Goal: Information Seeking & Learning: Check status

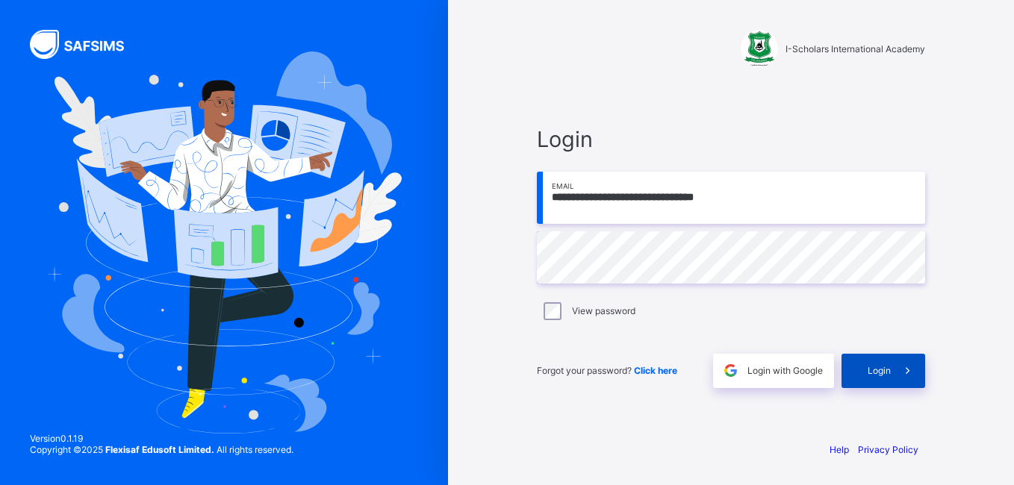
click at [872, 373] on span "Login" at bounding box center [879, 370] width 23 height 11
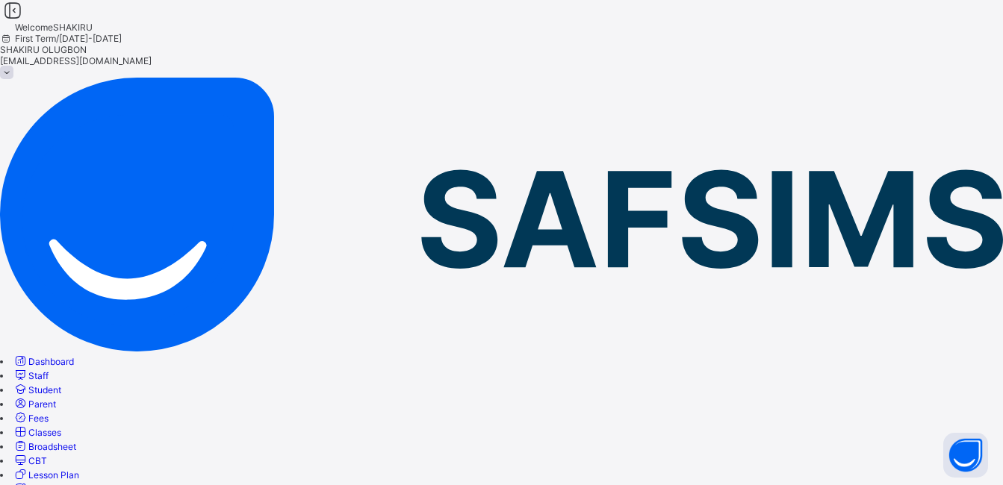
click at [76, 441] on span "Broadsheet" at bounding box center [52, 446] width 48 height 11
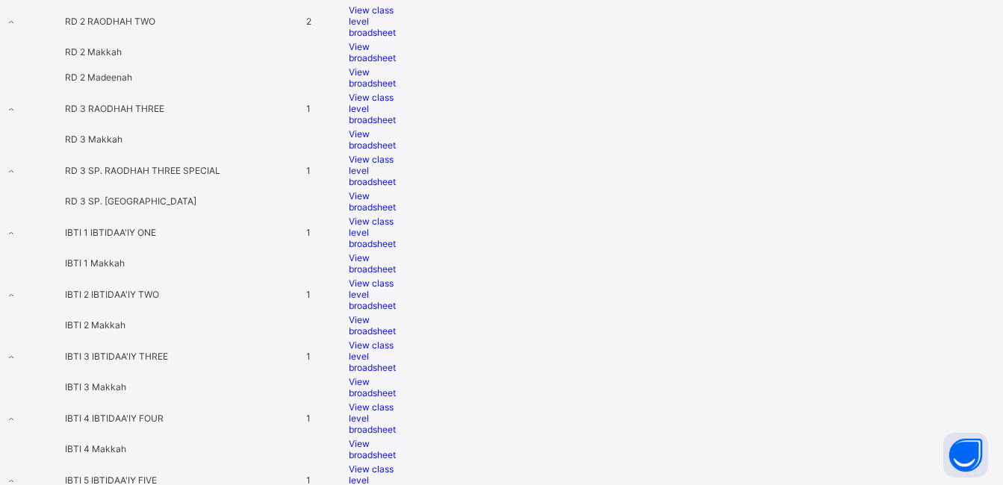
scroll to position [3358, 0]
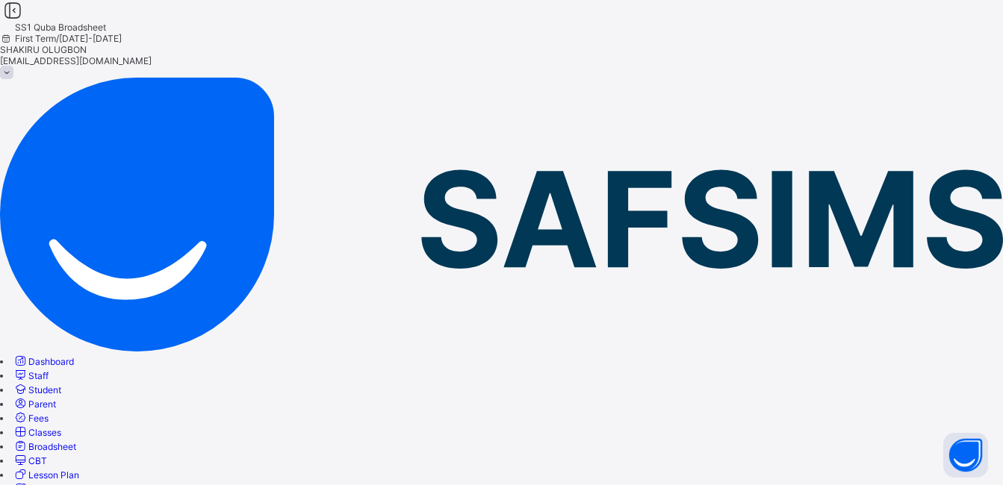
click at [76, 441] on span "Broadsheet" at bounding box center [52, 446] width 48 height 11
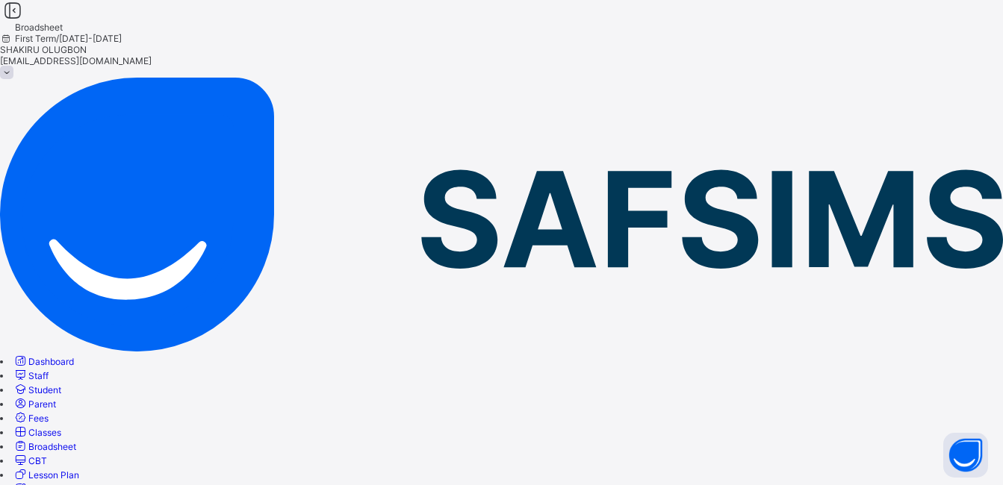
click at [655, 36] on div "First Term / 2025-2026" at bounding box center [501, 38] width 1003 height 11
click at [13, 34] on icon at bounding box center [6, 38] width 13 height 11
click at [122, 34] on span "First Term / 2025-2026" at bounding box center [61, 38] width 122 height 11
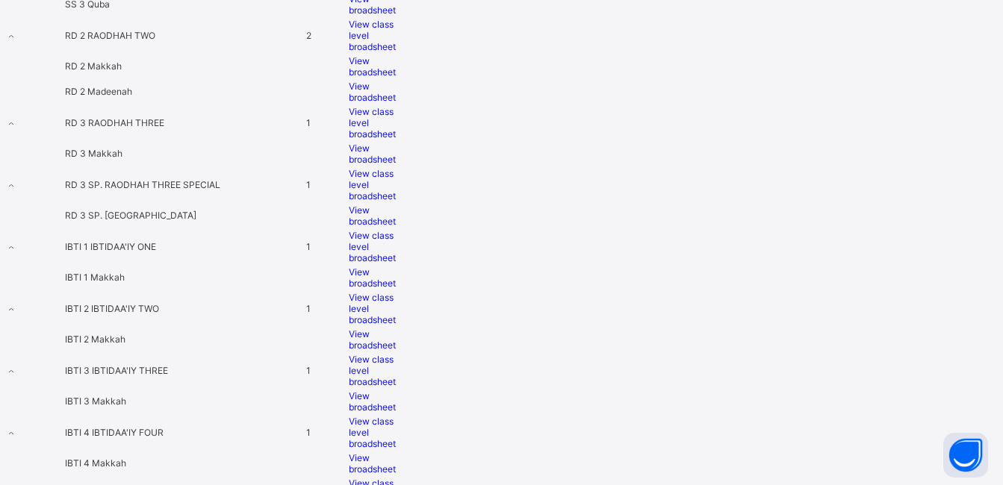
scroll to position [3327, 0]
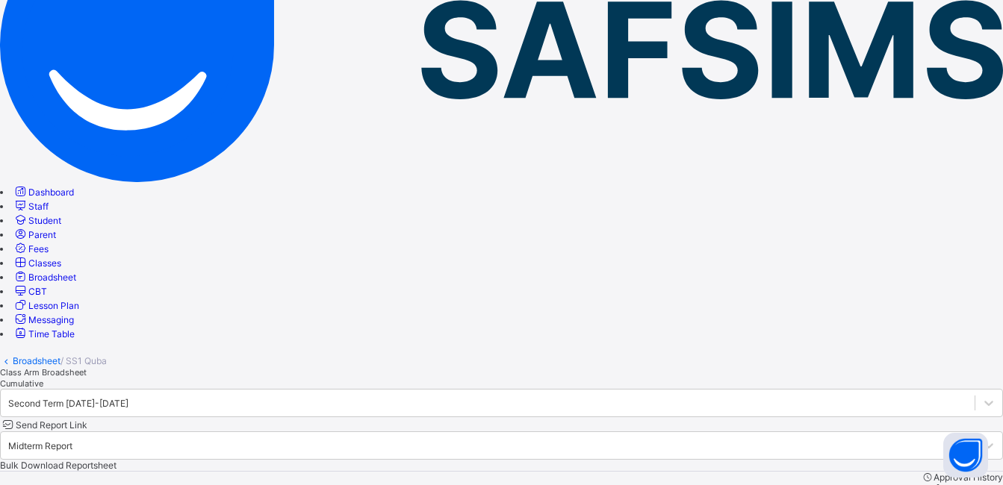
scroll to position [322, 0]
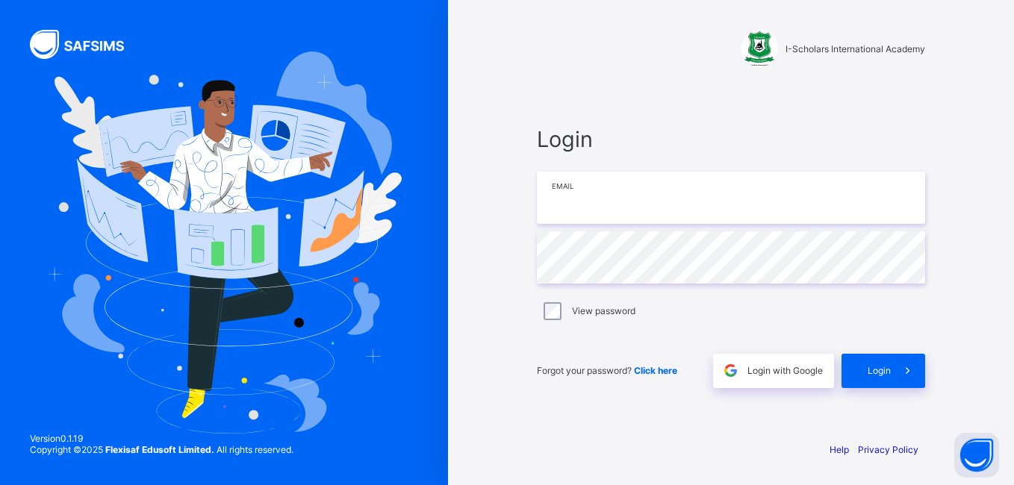
type input "**********"
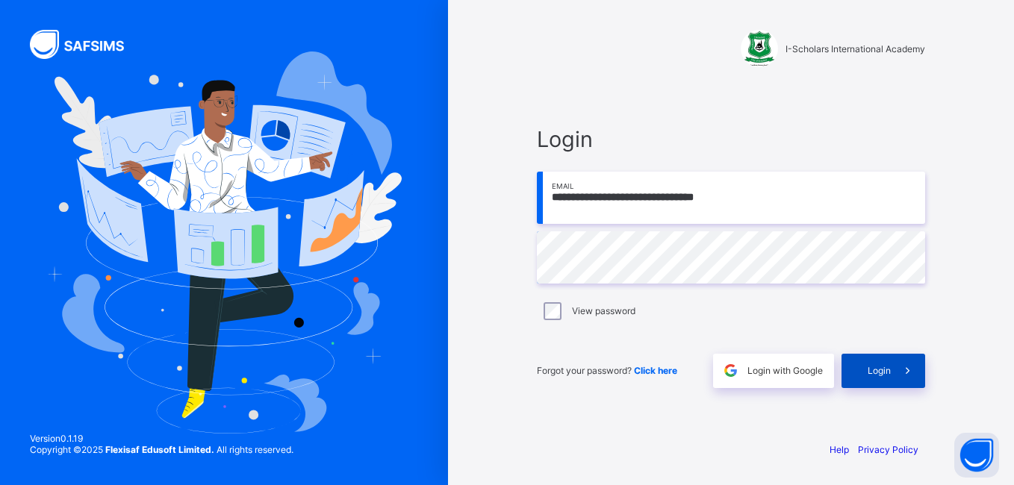
click at [874, 375] on span "Login" at bounding box center [879, 370] width 23 height 11
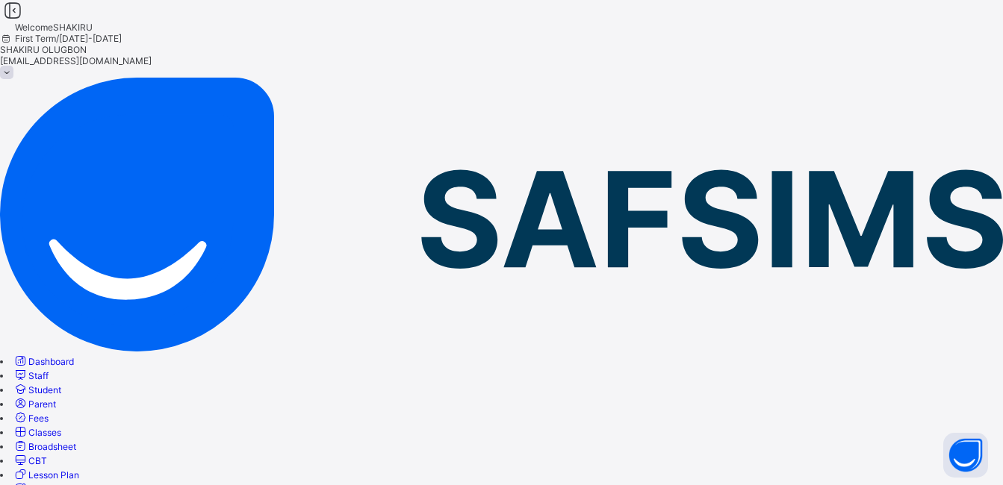
click at [76, 441] on span "Broadsheet" at bounding box center [52, 446] width 48 height 11
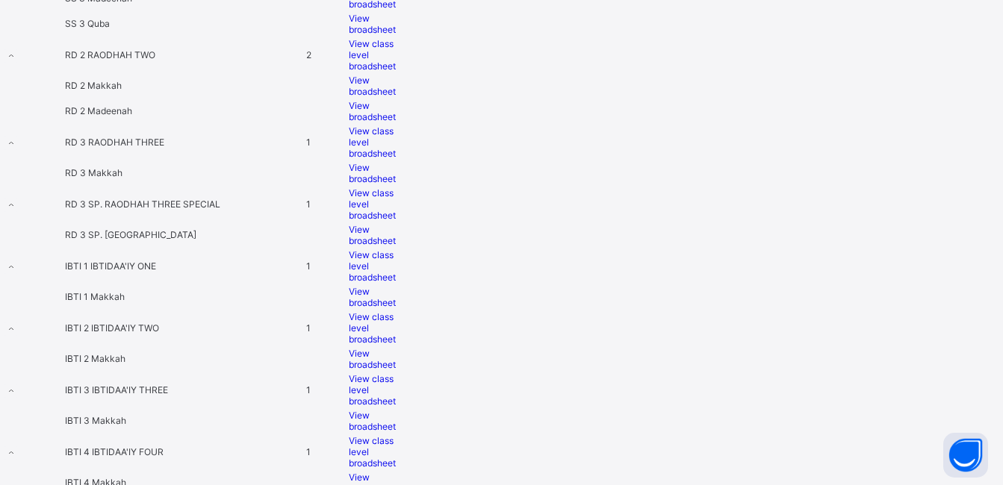
scroll to position [3340, 0]
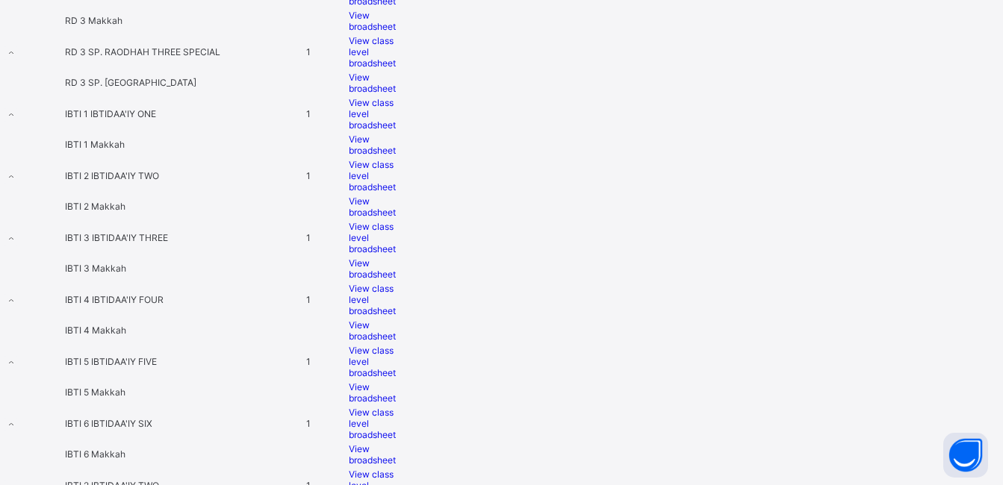
scroll to position [3434, 0]
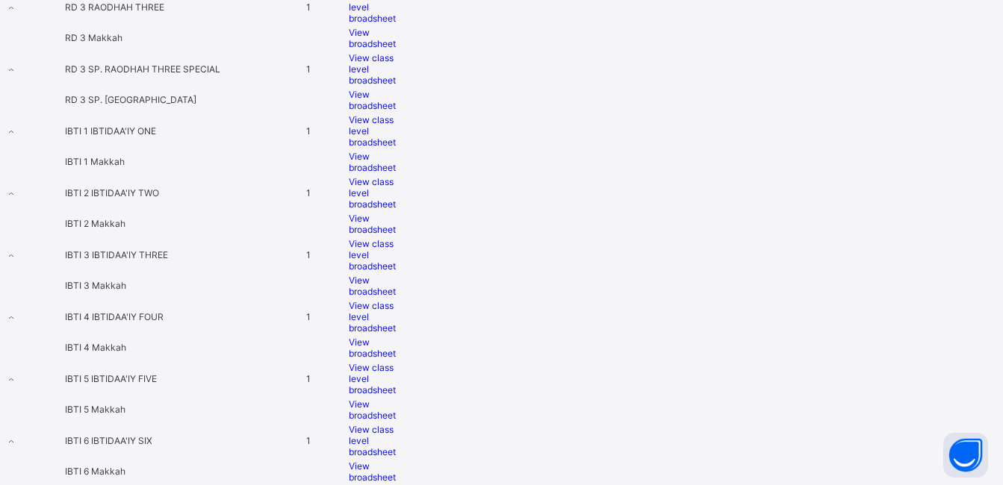
scroll to position [3457, 0]
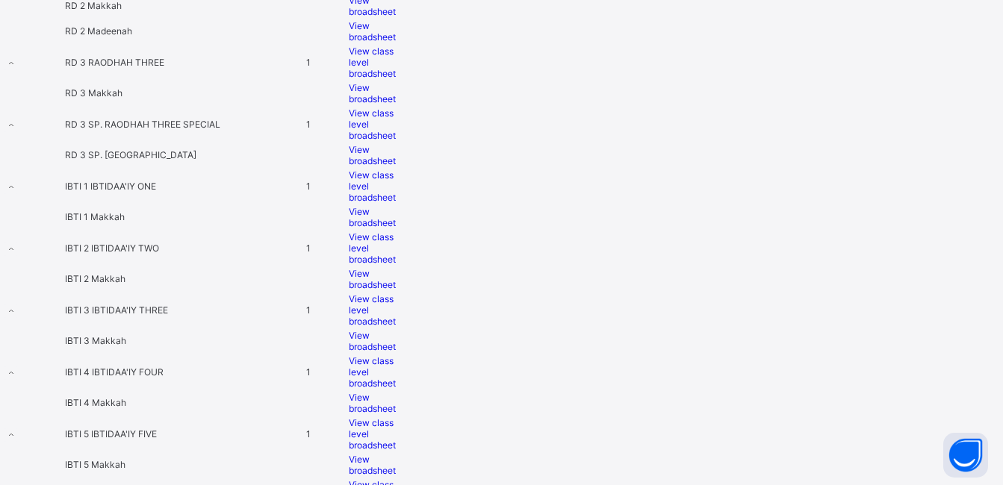
scroll to position [3407, 0]
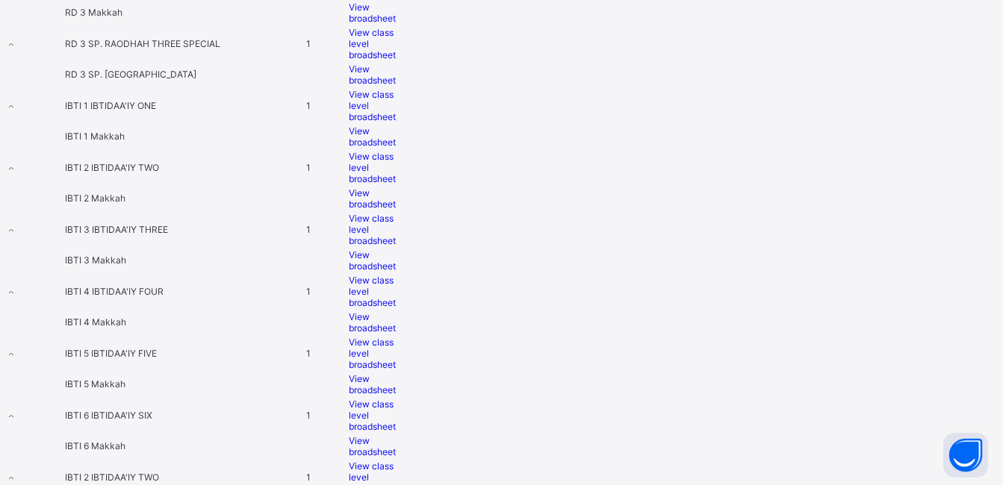
scroll to position [3440, 0]
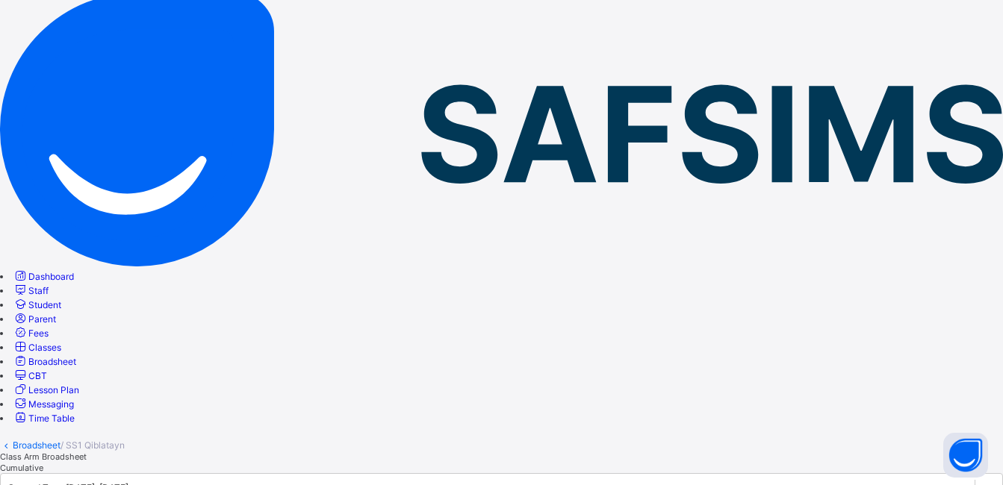
scroll to position [81, 0]
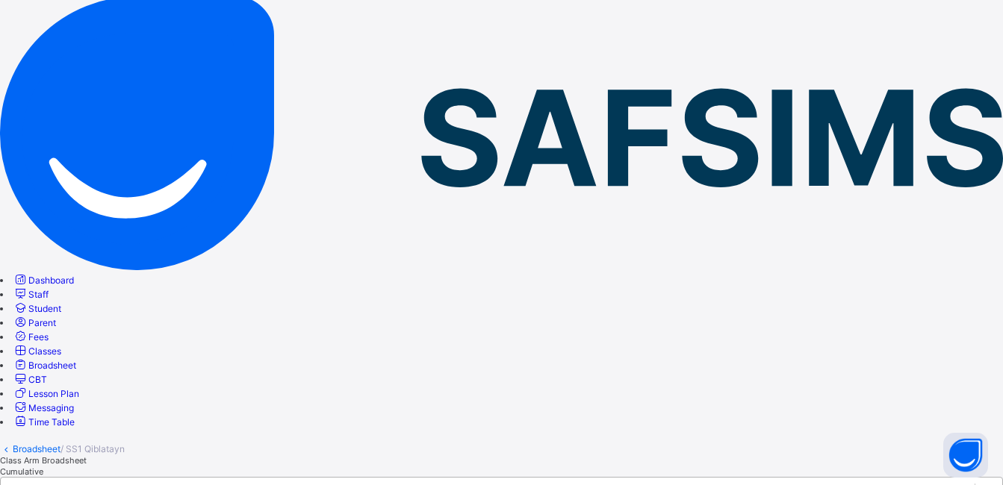
click at [981, 484] on icon at bounding box center [988, 491] width 15 height 15
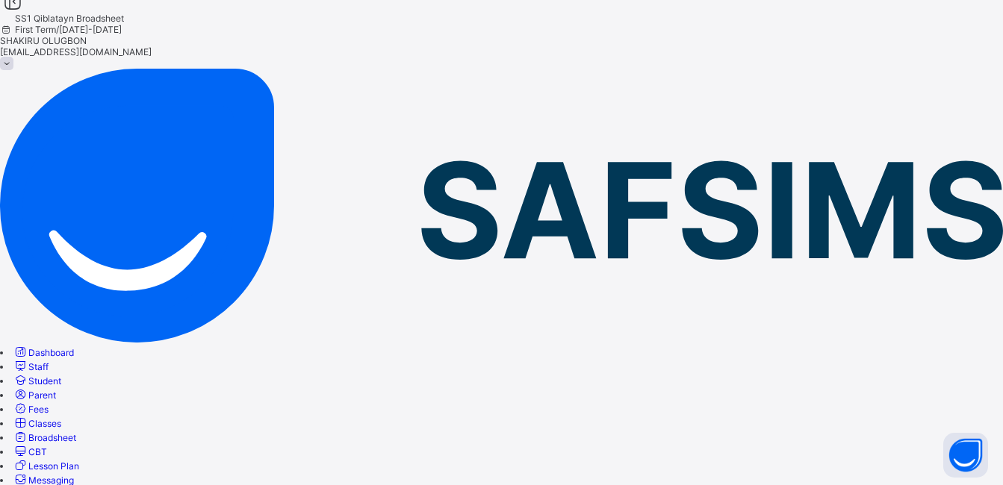
scroll to position [0, 0]
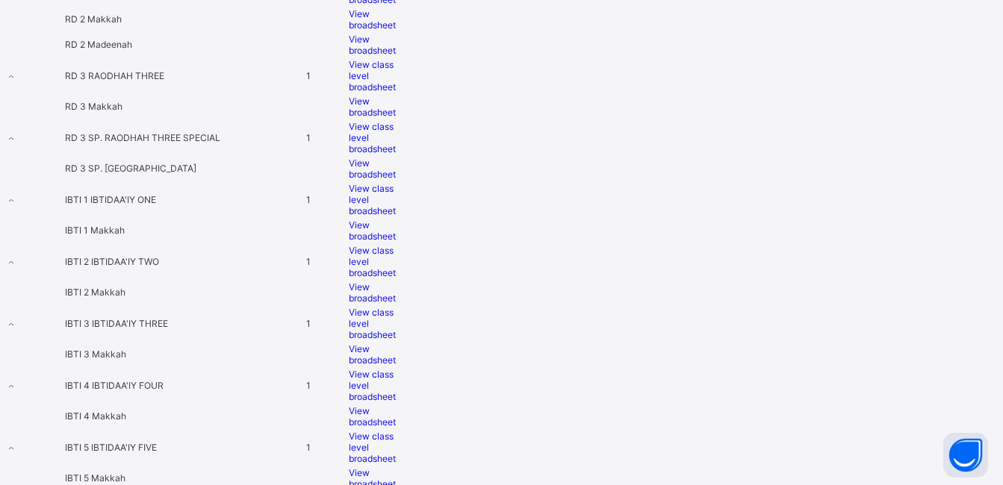
scroll to position [3372, 0]
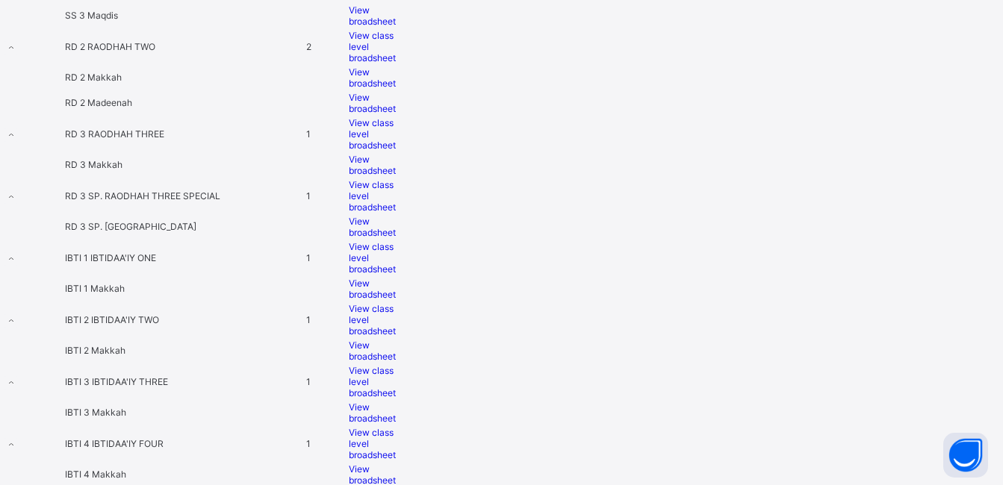
scroll to position [3384, 0]
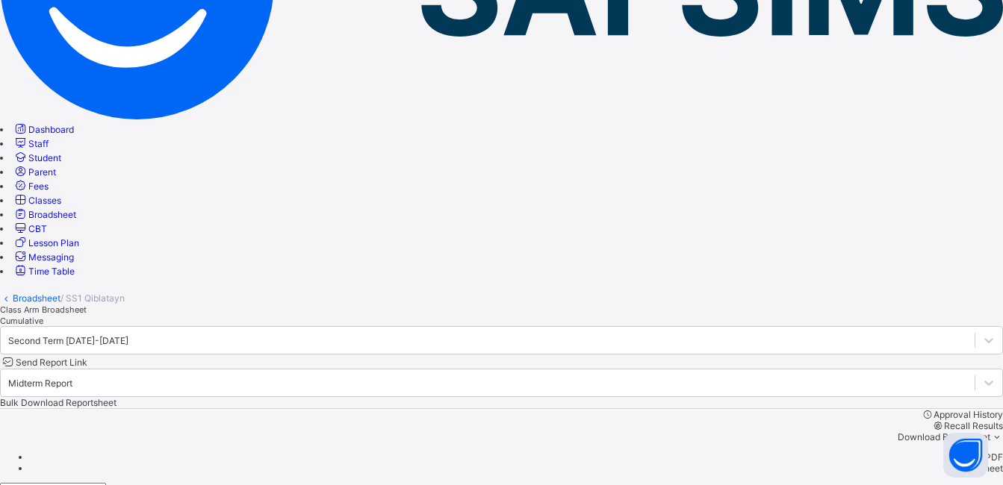
scroll to position [174, 0]
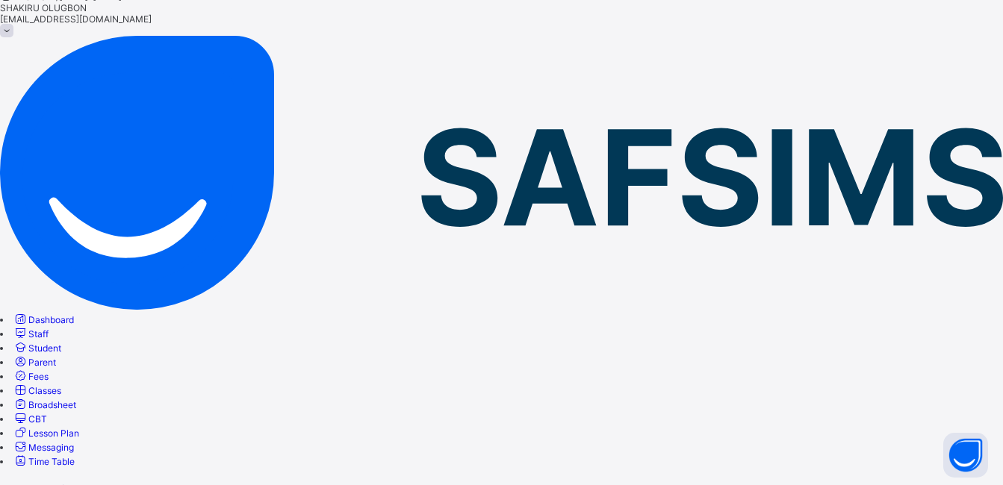
scroll to position [0, 0]
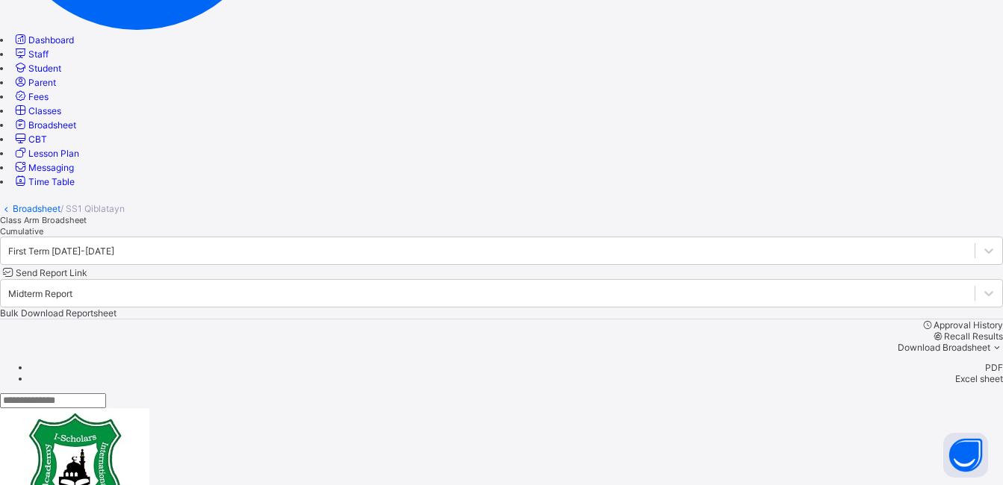
scroll to position [286, 0]
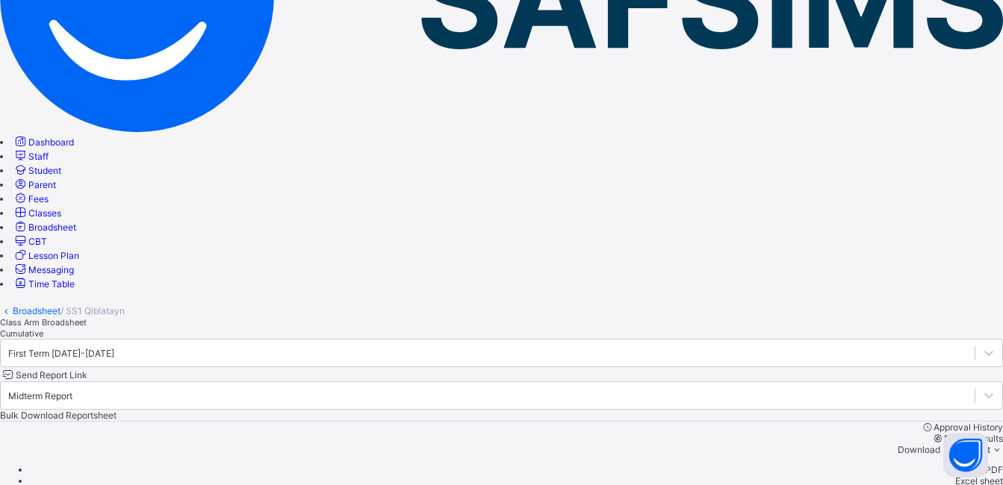
scroll to position [0, 0]
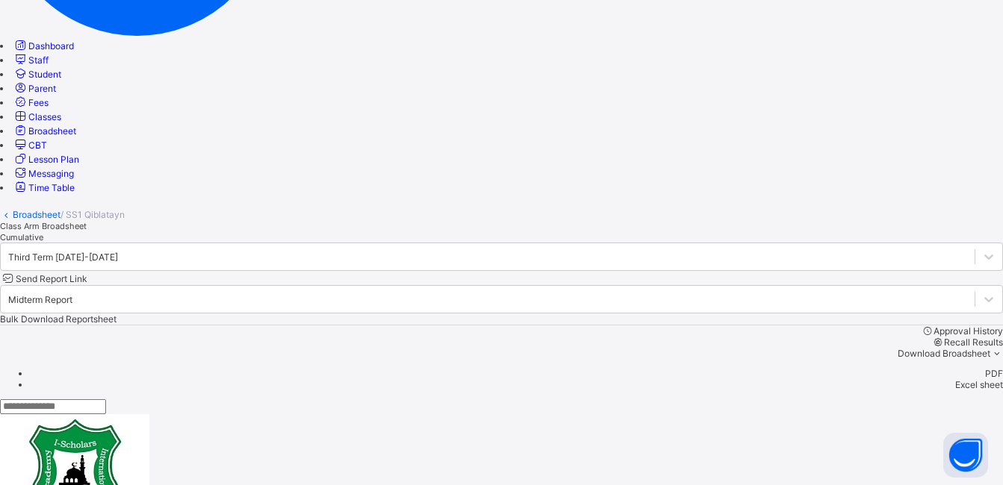
scroll to position [244, 0]
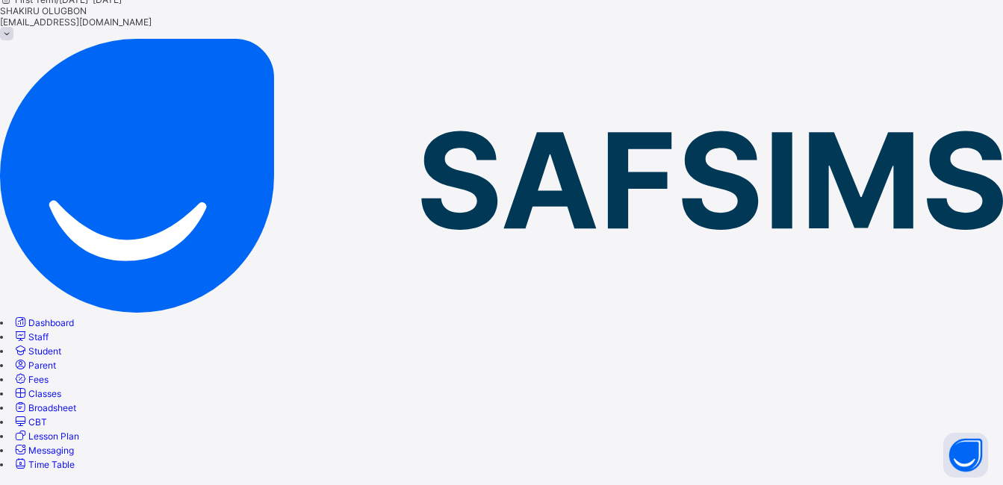
scroll to position [0, 0]
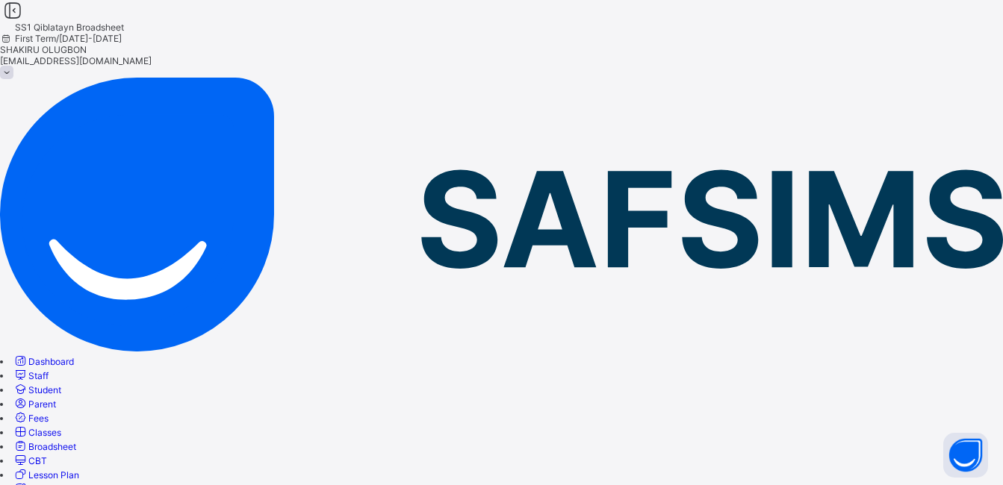
drag, startPoint x: 226, startPoint y: 111, endPoint x: 247, endPoint y: 472, distance: 362.1
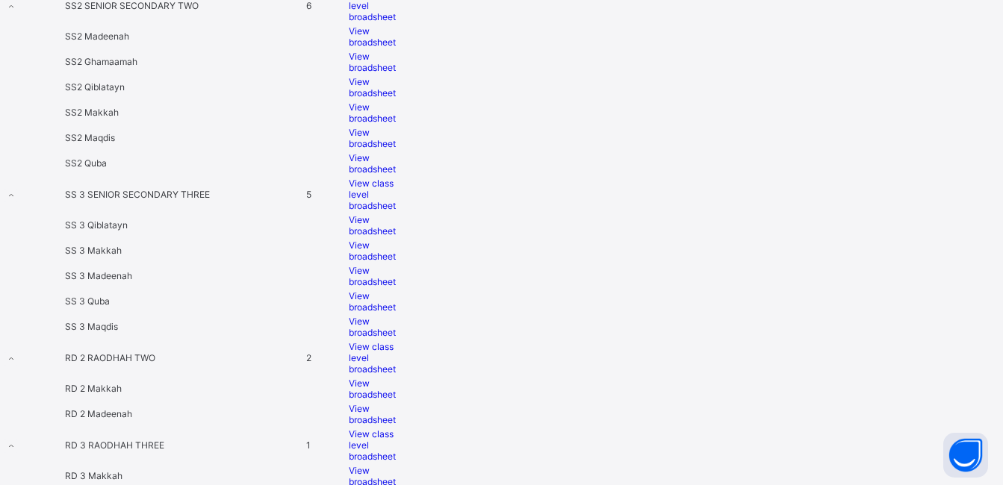
scroll to position [3032, 0]
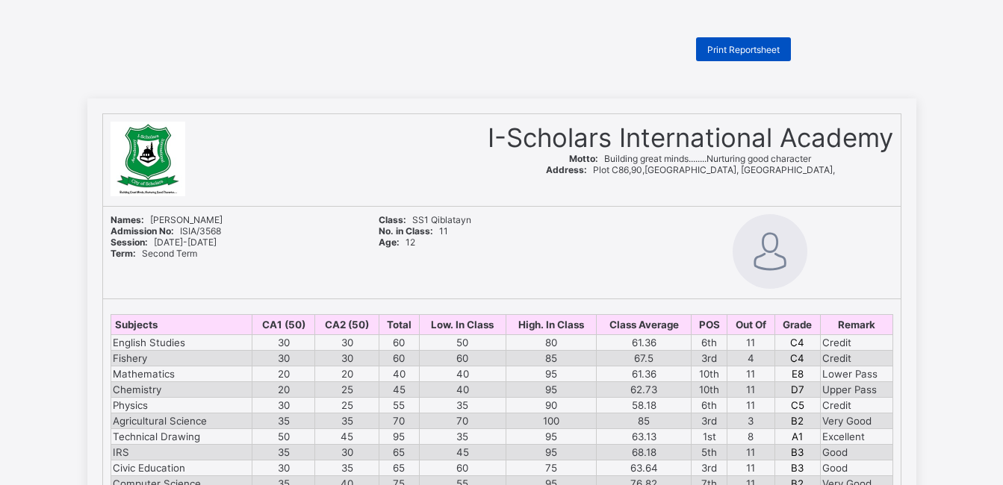
click at [718, 53] on span "Print Reportsheet" at bounding box center [743, 49] width 72 height 11
click at [751, 59] on div "Print Reportsheet" at bounding box center [743, 49] width 95 height 24
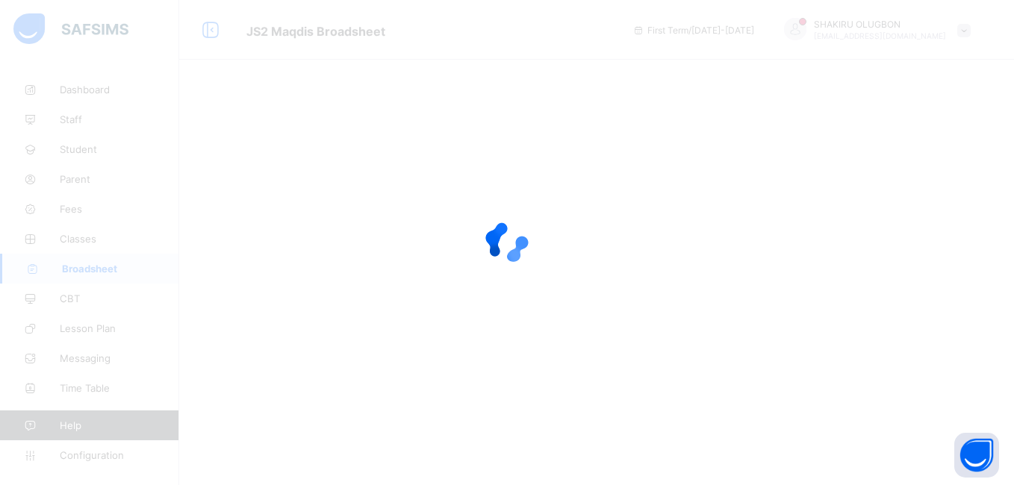
click at [90, 30] on div at bounding box center [507, 242] width 1014 height 485
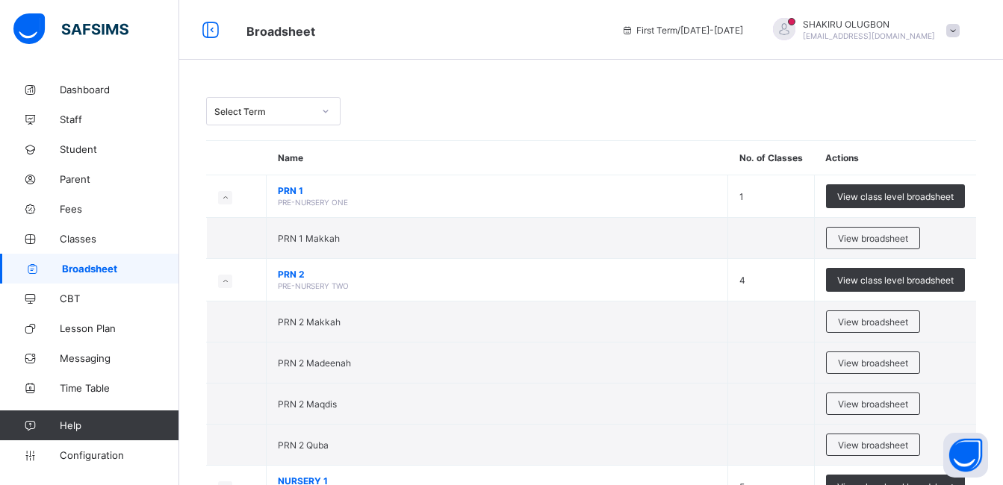
click at [309, 109] on div "Select Term" at bounding box center [263, 111] width 99 height 11
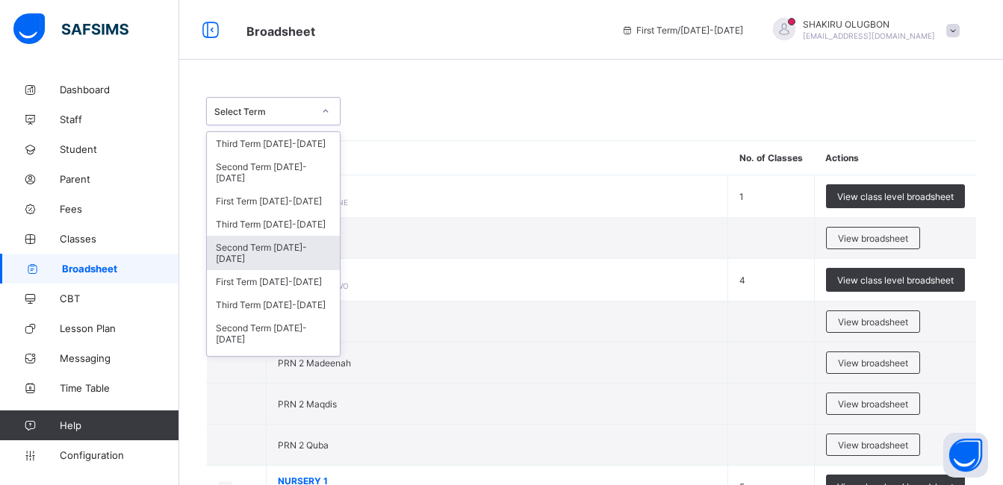
click at [250, 250] on div "Second Term 2024-2025" at bounding box center [273, 253] width 133 height 34
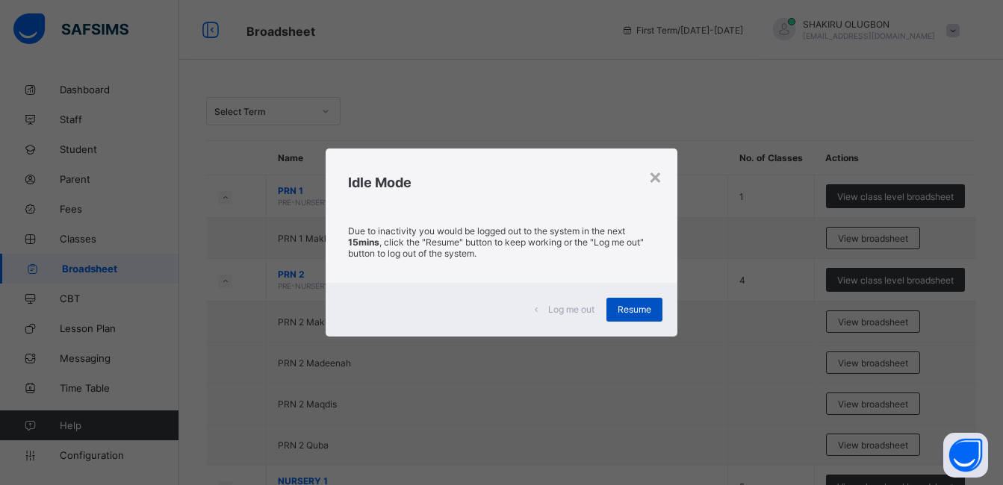
click at [630, 309] on span "Resume" at bounding box center [635, 309] width 34 height 11
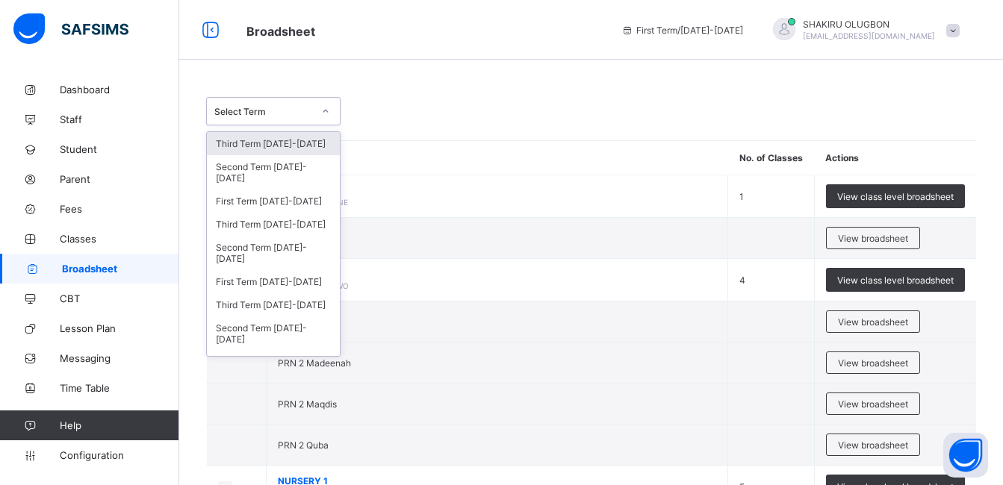
click at [312, 123] on div at bounding box center [325, 111] width 28 height 27
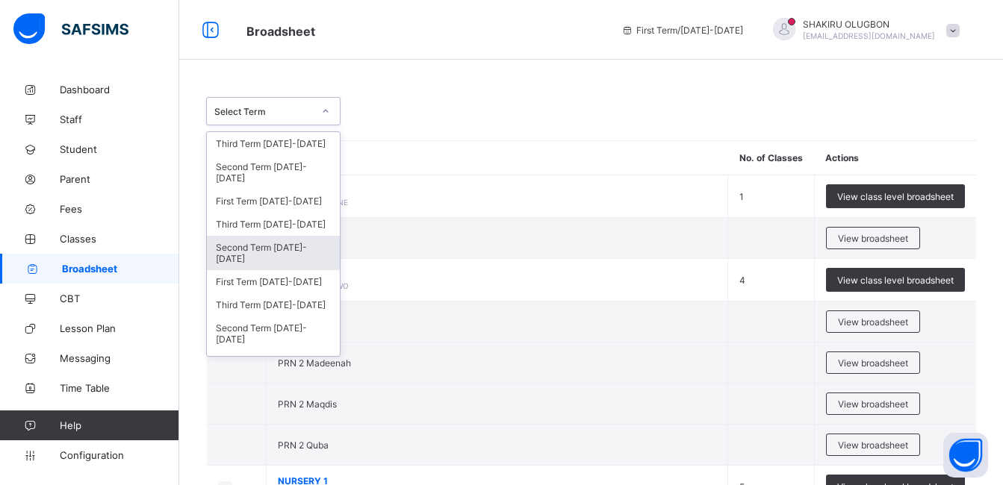
click at [255, 240] on div "Second Term 2024-2025" at bounding box center [273, 253] width 133 height 34
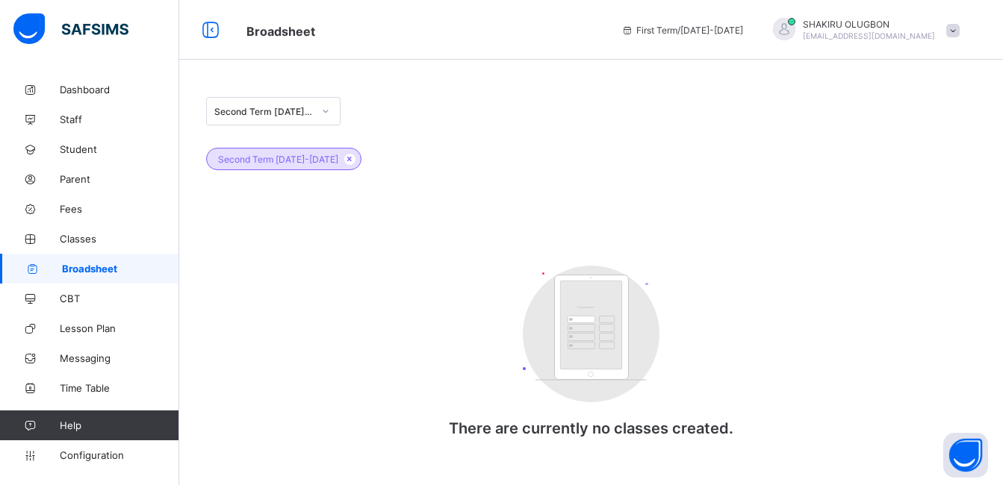
click at [285, 28] on span "Broadsheet" at bounding box center [280, 31] width 69 height 15
click at [56, 274] on icon at bounding box center [32, 269] width 60 height 11
click at [111, 279] on link "Broadsheet" at bounding box center [89, 269] width 179 height 30
click at [89, 262] on link "Broadsheet" at bounding box center [89, 269] width 179 height 30
click at [344, 161] on icon at bounding box center [350, 159] width 13 height 9
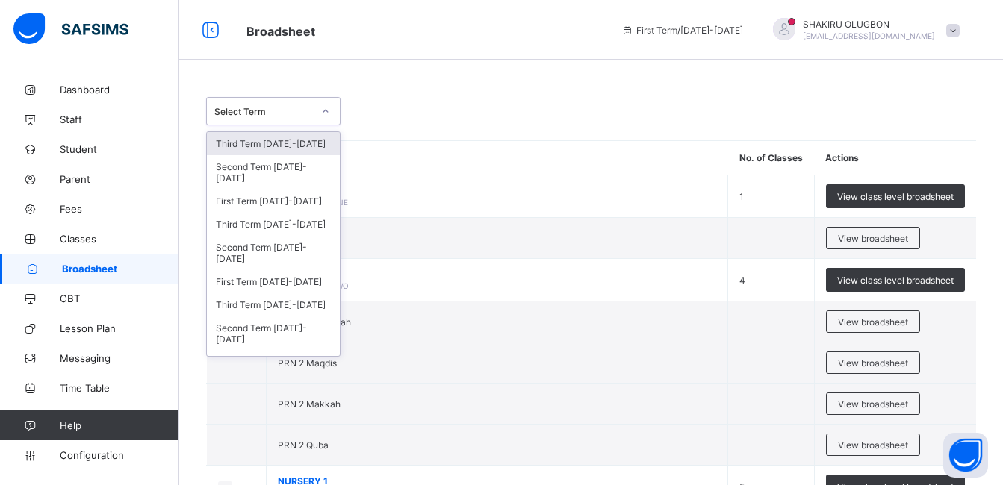
click at [314, 116] on div at bounding box center [325, 111] width 25 height 24
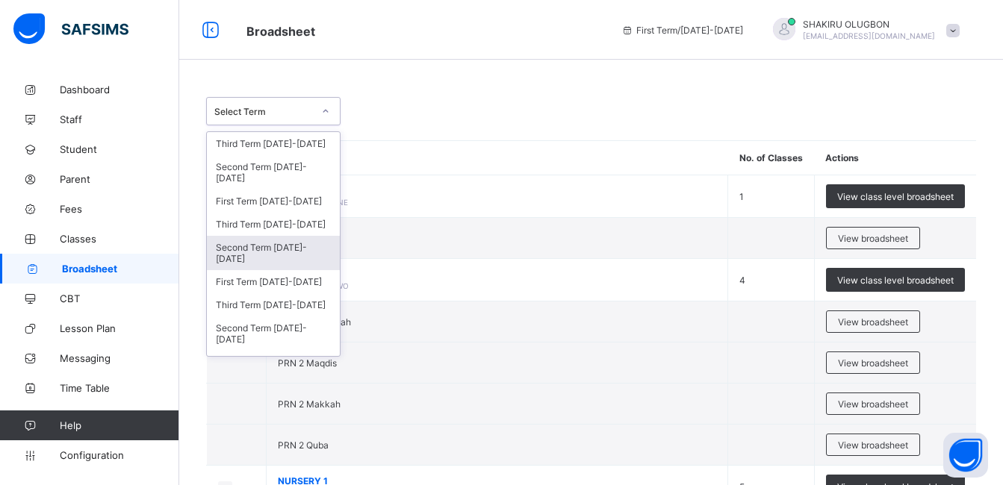
click at [265, 256] on div "Second Term 2024-2025" at bounding box center [273, 253] width 133 height 34
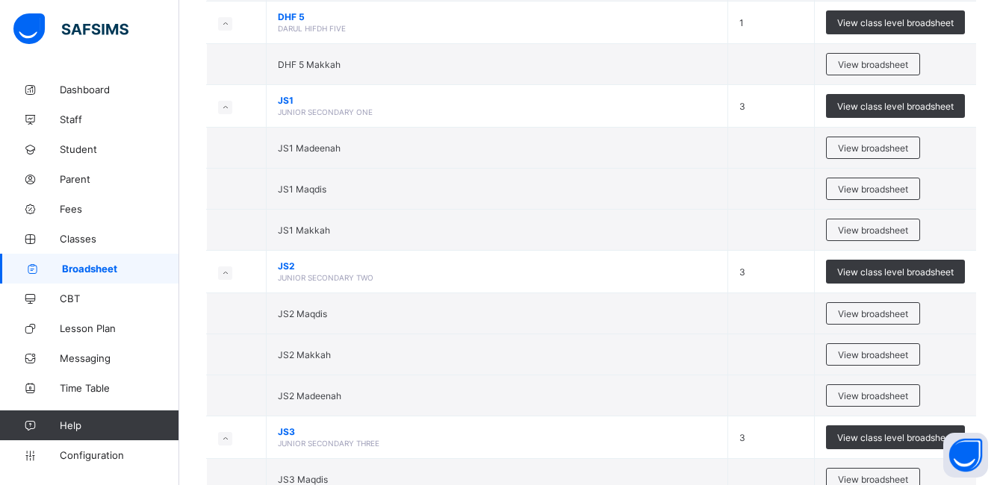
scroll to position [2946, 0]
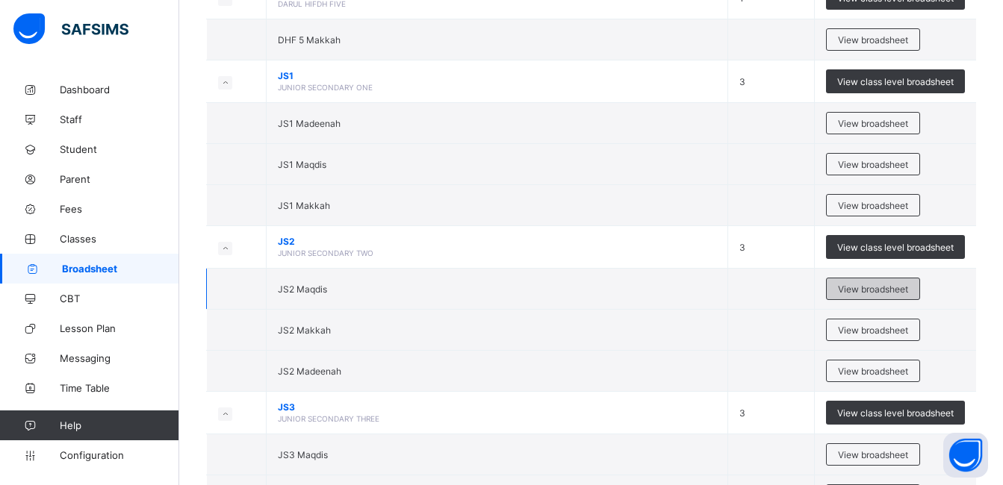
click at [873, 289] on span "View broadsheet" at bounding box center [873, 289] width 70 height 11
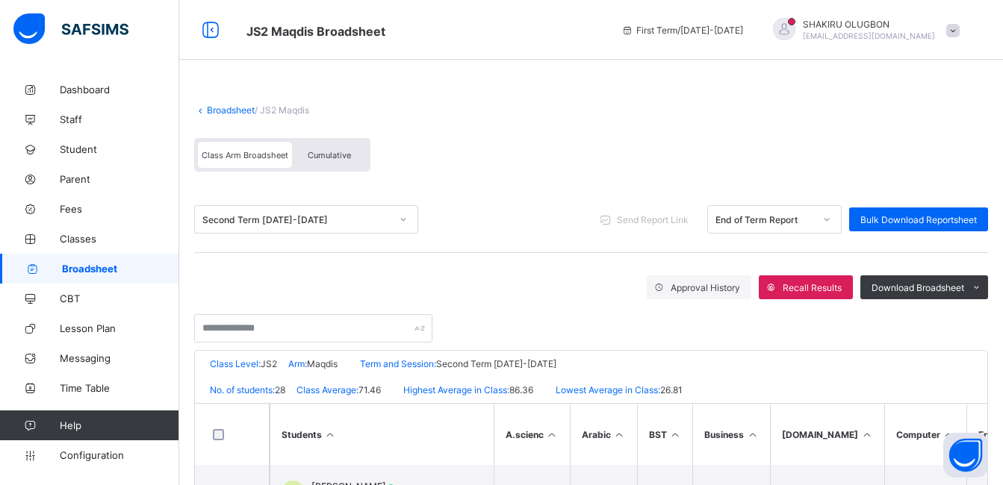
click at [226, 111] on link "Broadsheet" at bounding box center [231, 110] width 48 height 11
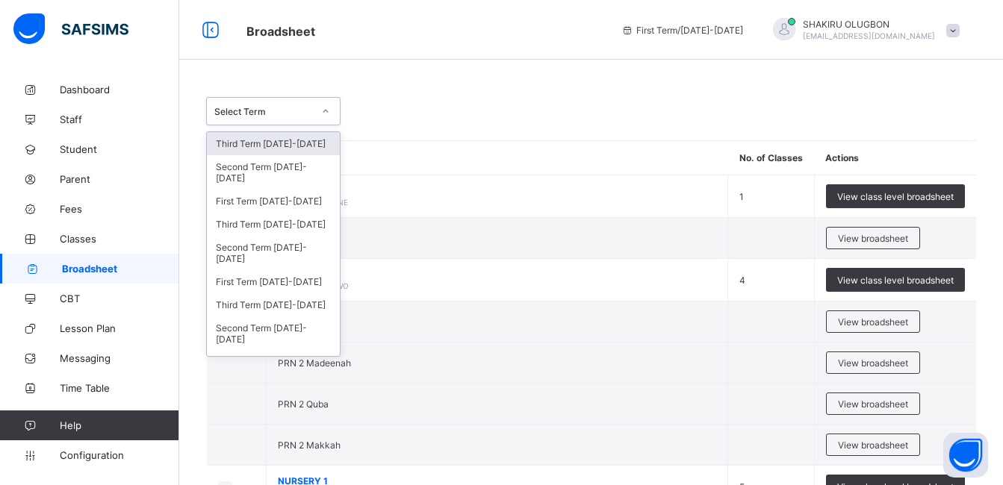
click at [297, 121] on div "Select Term" at bounding box center [259, 111] width 105 height 21
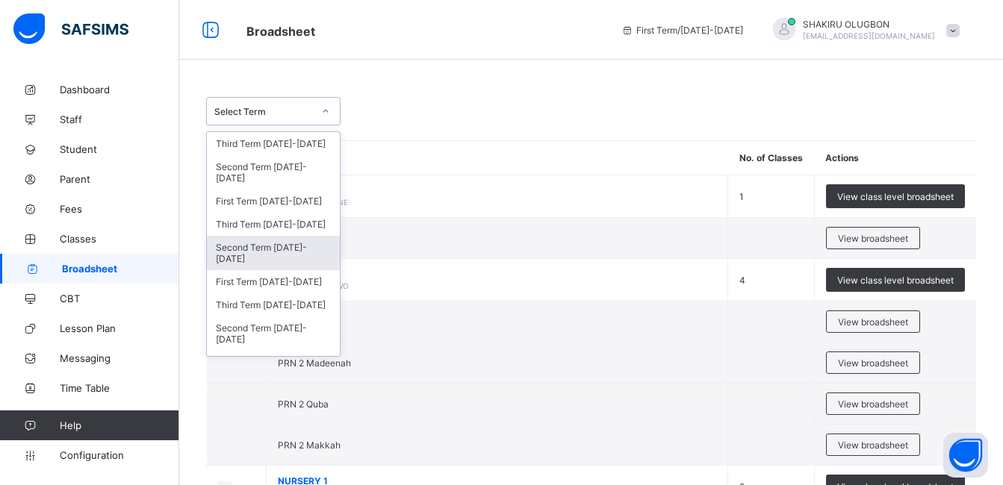
click at [275, 249] on div "Second Term 2024-2025" at bounding box center [273, 253] width 133 height 34
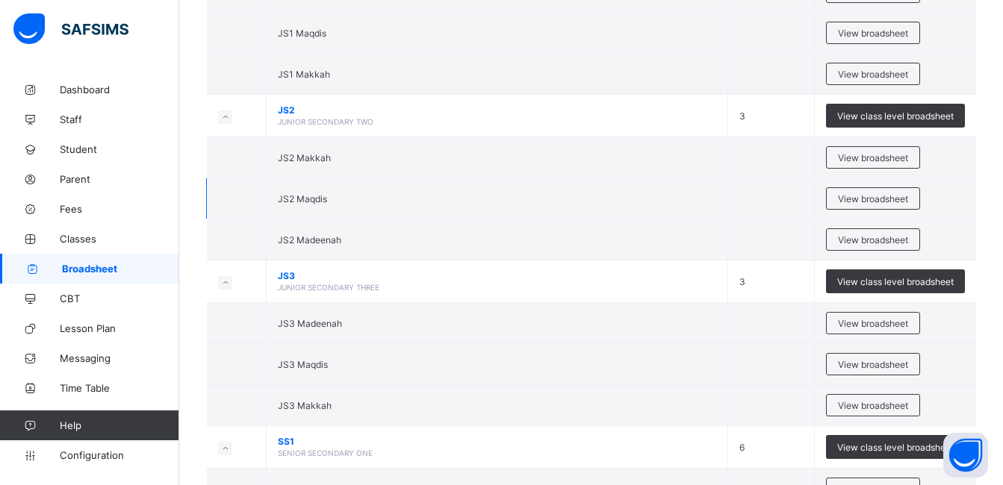
scroll to position [2998, 0]
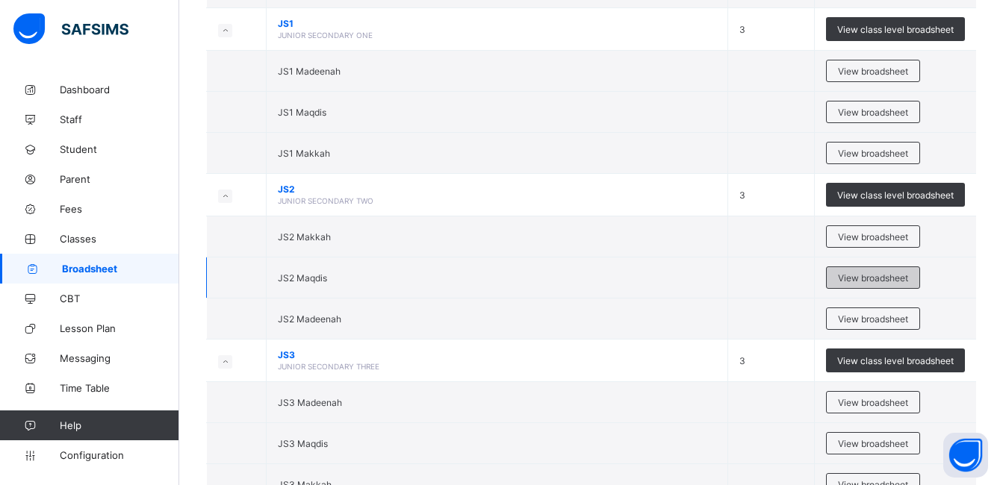
click at [894, 280] on span "View broadsheet" at bounding box center [873, 278] width 70 height 11
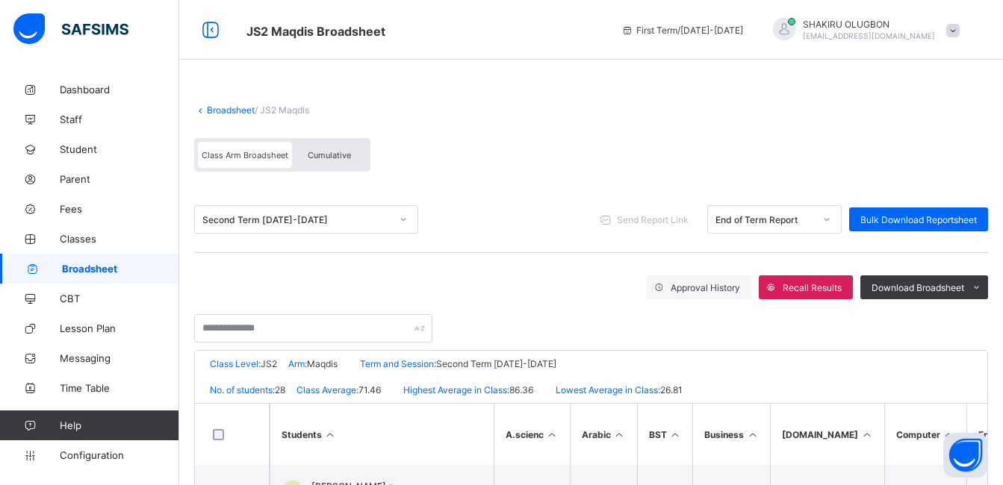
click at [226, 111] on link "Broadsheet" at bounding box center [231, 110] width 48 height 11
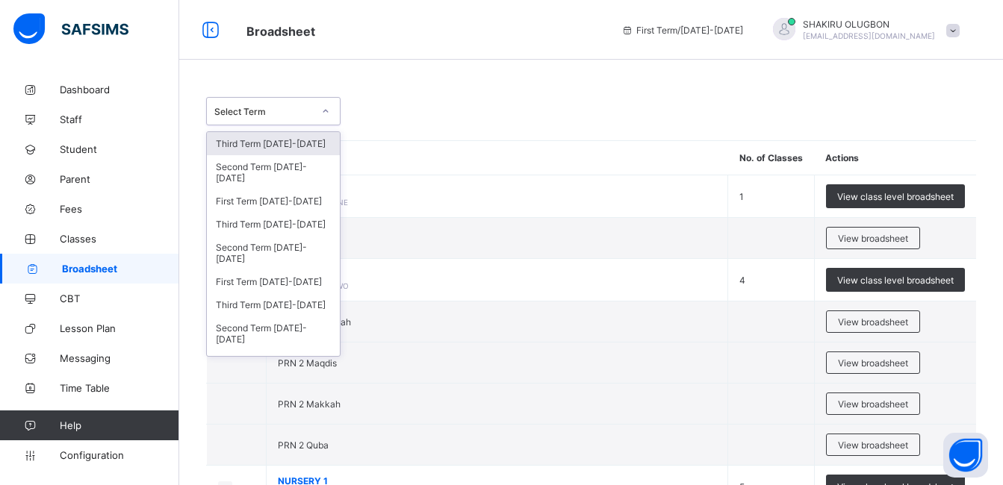
click at [321, 116] on div at bounding box center [325, 111] width 25 height 24
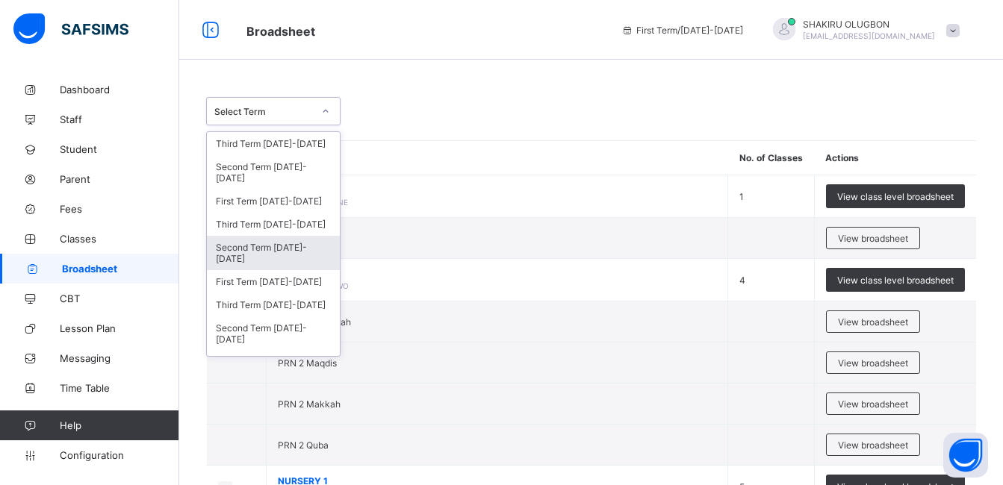
click at [270, 244] on div "Second Term 2024-2025" at bounding box center [273, 253] width 133 height 34
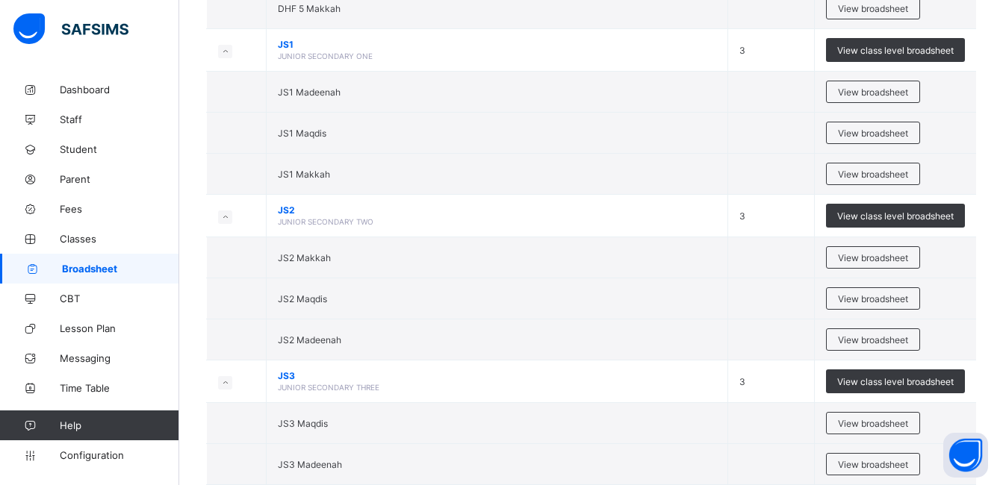
scroll to position [3003, 0]
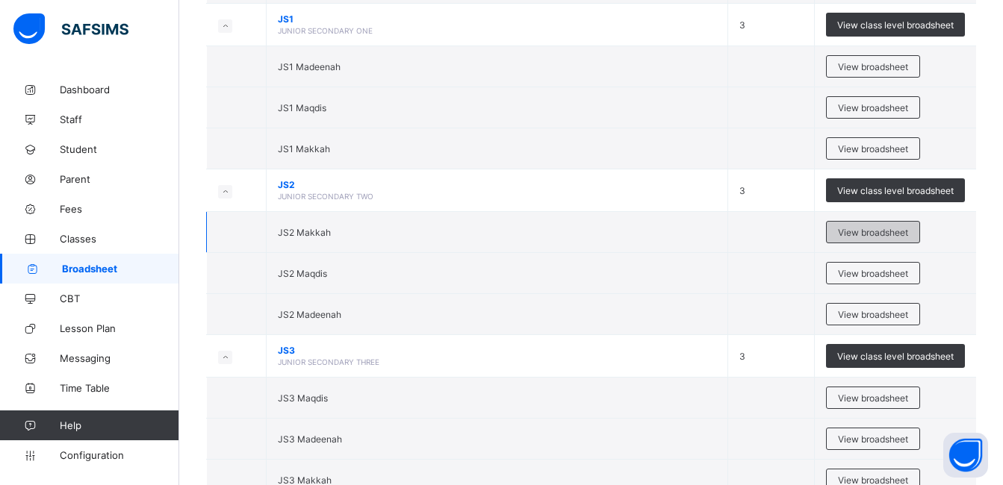
click at [869, 237] on span "View broadsheet" at bounding box center [873, 232] width 70 height 11
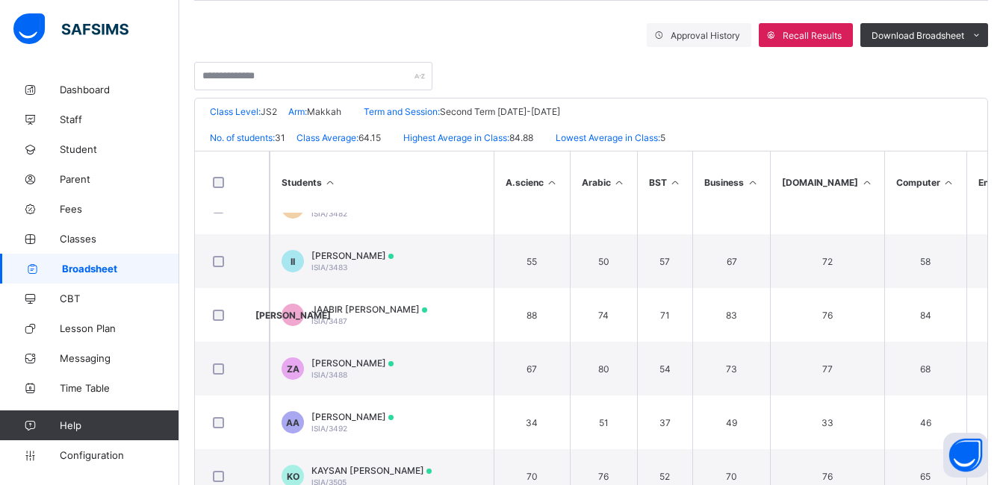
scroll to position [1162, 0]
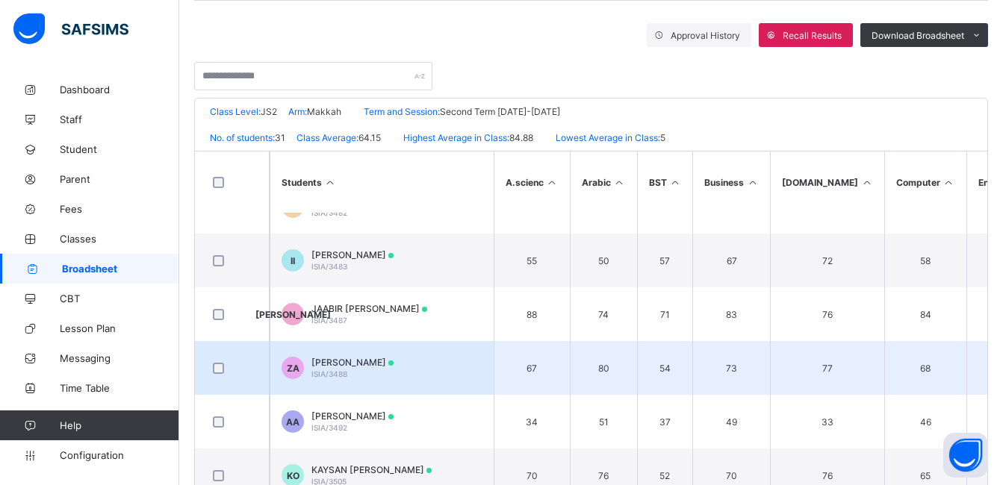
click at [352, 368] on div "ZARA AHMED ISIA/3488" at bounding box center [352, 368] width 82 height 22
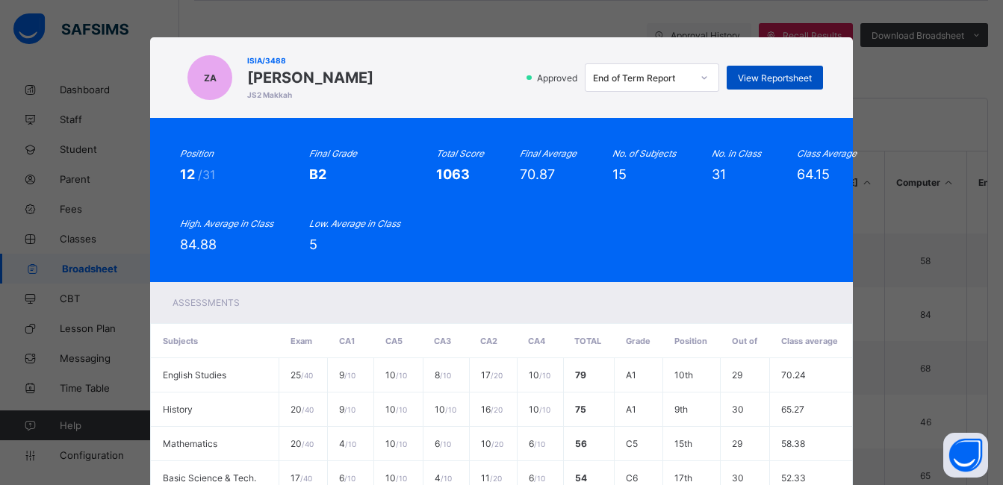
click at [798, 76] on span "View Reportsheet" at bounding box center [775, 77] width 74 height 11
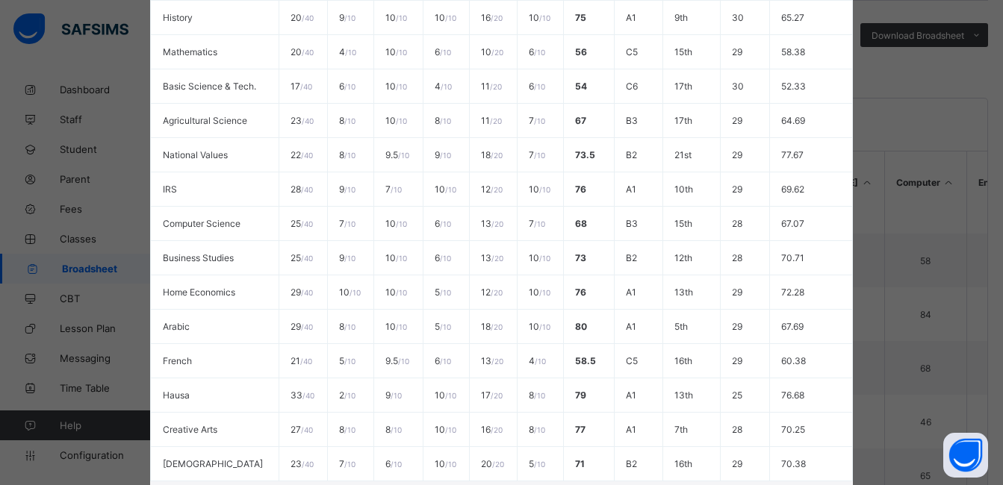
scroll to position [534, 0]
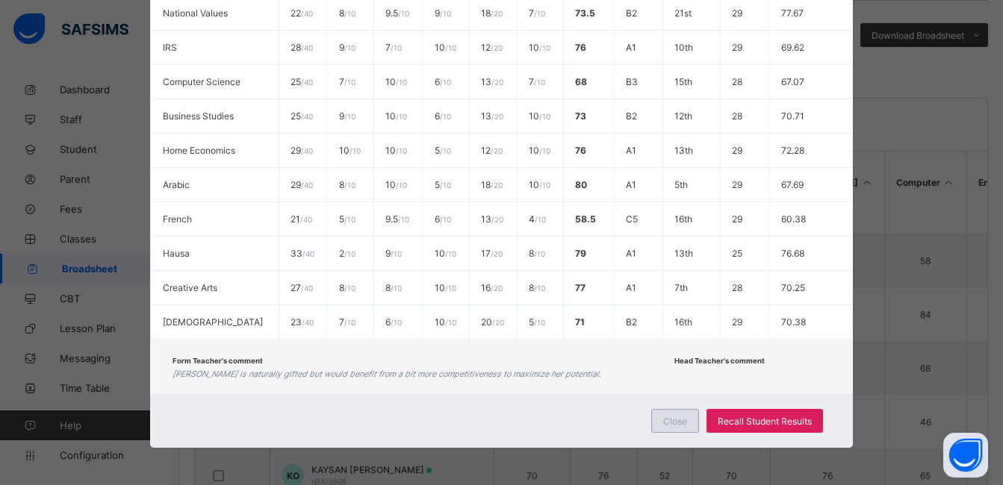
click at [684, 414] on div "Close" at bounding box center [675, 421] width 48 height 24
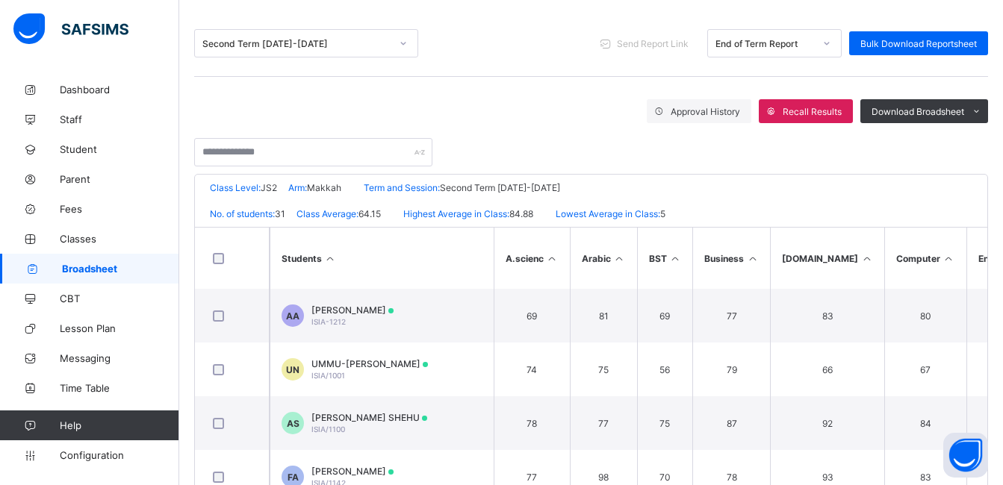
scroll to position [0, 0]
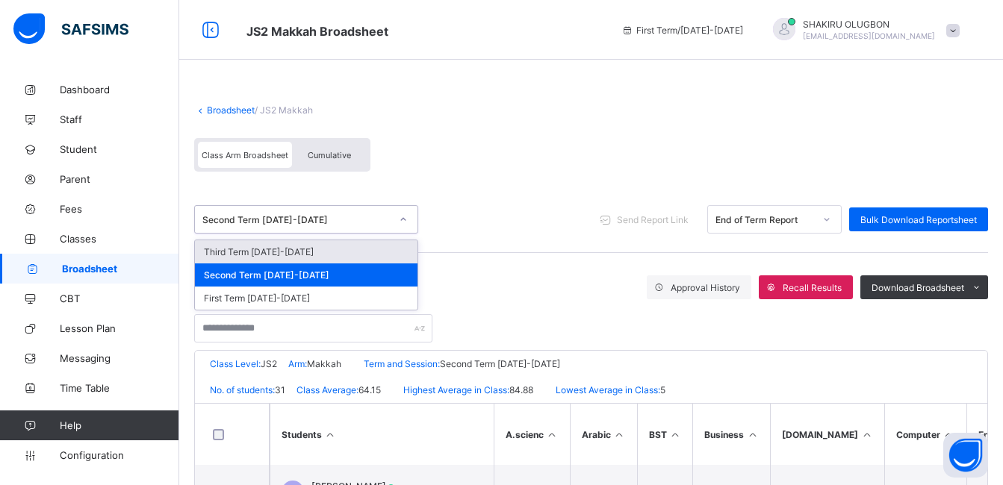
click at [381, 222] on div "Second Term 2024-2025" at bounding box center [296, 219] width 188 height 11
click at [274, 245] on div "Third Term [DATE]-[DATE]" at bounding box center [306, 251] width 223 height 23
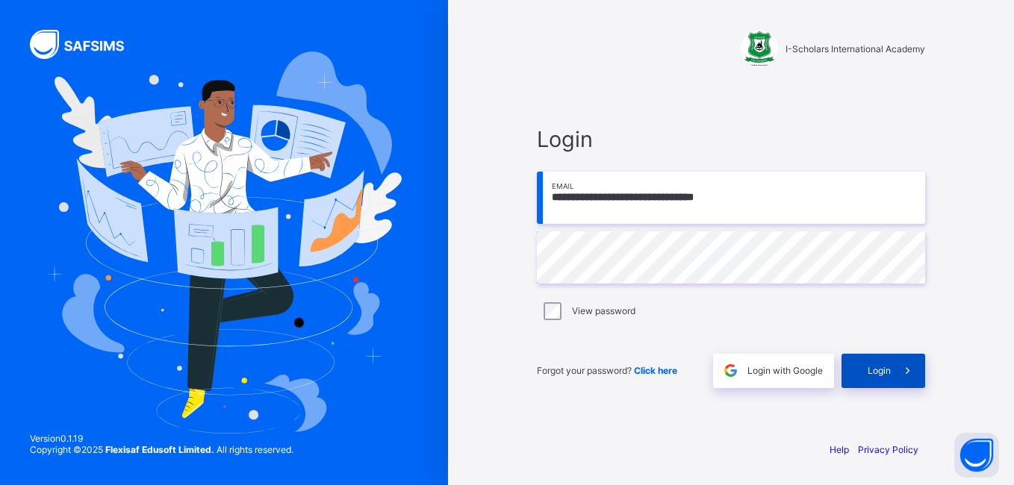
click at [884, 382] on div "Login" at bounding box center [884, 371] width 84 height 34
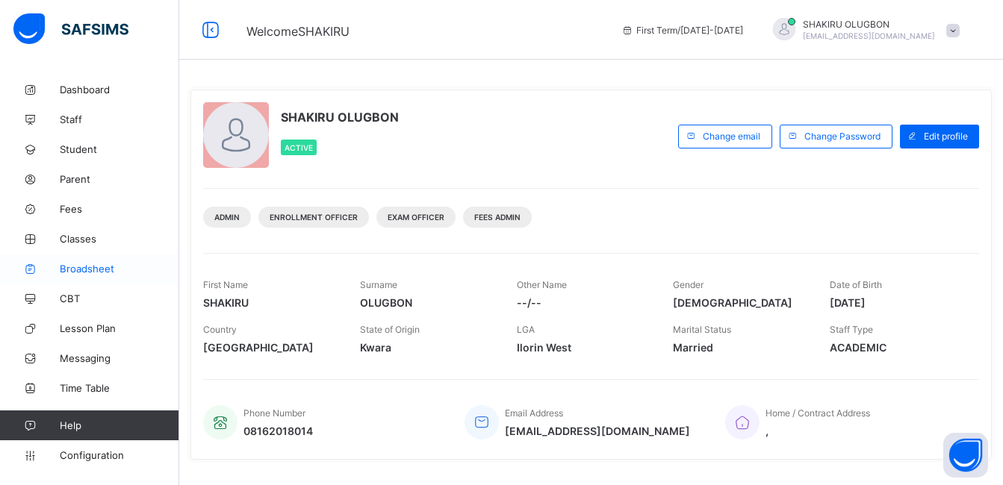
click at [129, 262] on link "Broadsheet" at bounding box center [89, 269] width 179 height 30
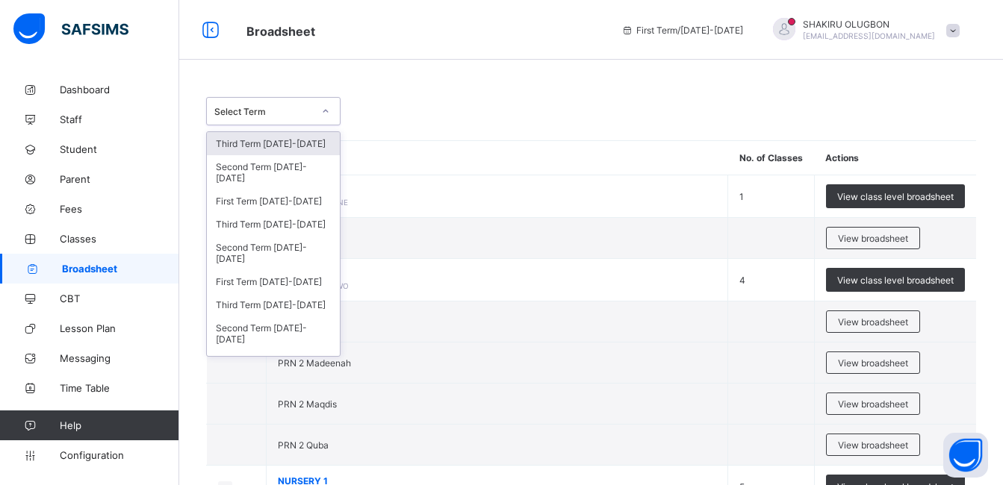
click at [324, 109] on icon at bounding box center [325, 111] width 9 height 15
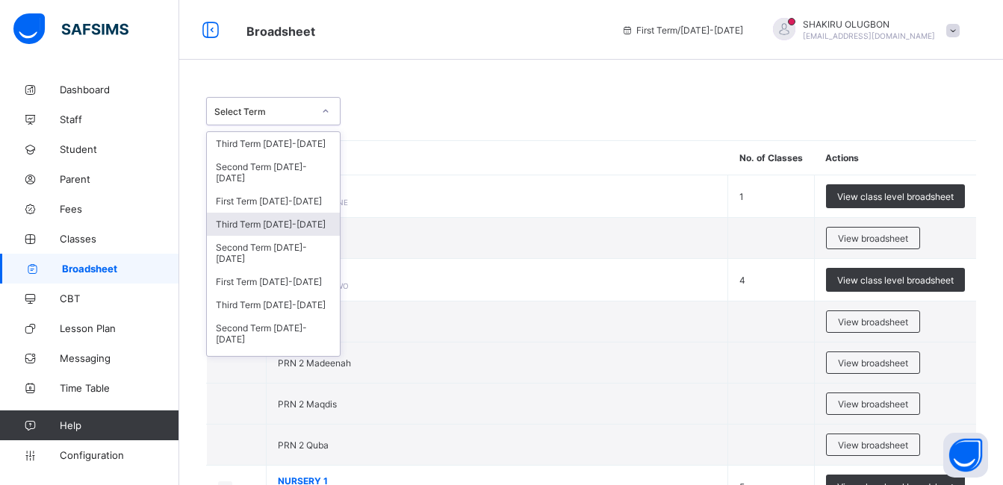
click at [286, 229] on div "Third Term [DATE]-[DATE]" at bounding box center [273, 224] width 133 height 23
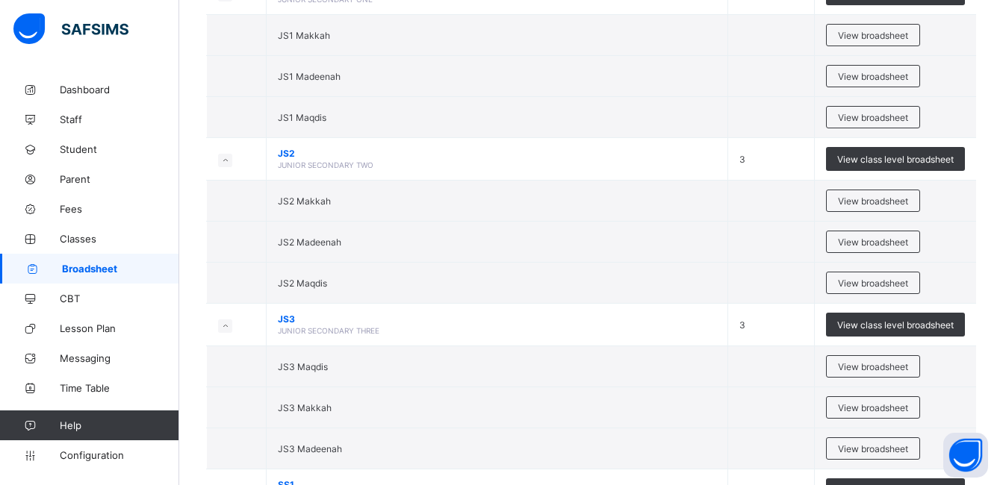
scroll to position [3035, 0]
click at [871, 200] on span "View broadsheet" at bounding box center [873, 200] width 70 height 11
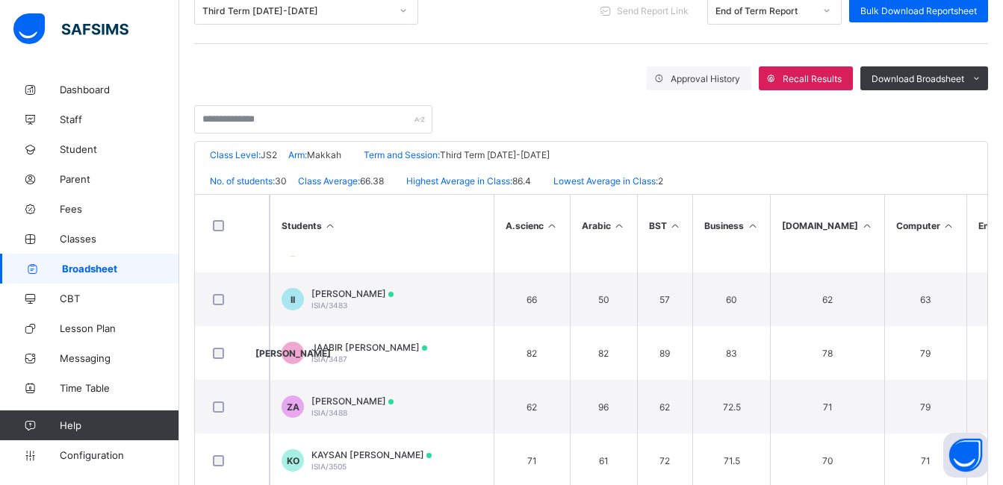
scroll to position [1167, 0]
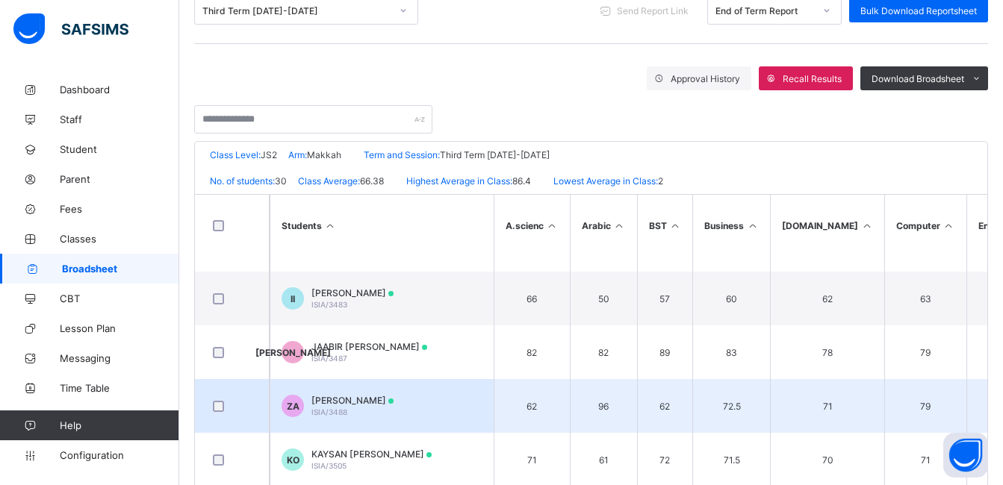
click at [376, 407] on div "ZARA AHMED ISIA/3488" at bounding box center [352, 406] width 82 height 22
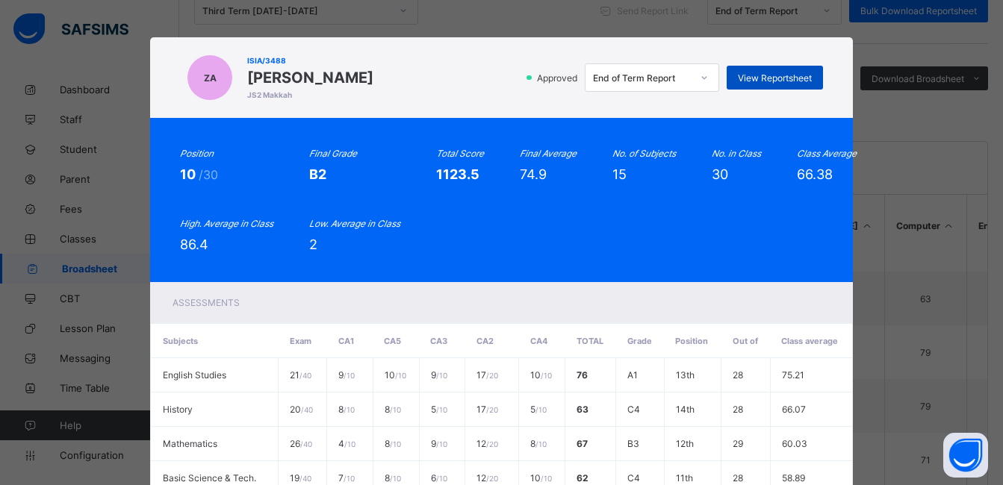
click at [772, 69] on div "View Reportsheet" at bounding box center [775, 78] width 96 height 24
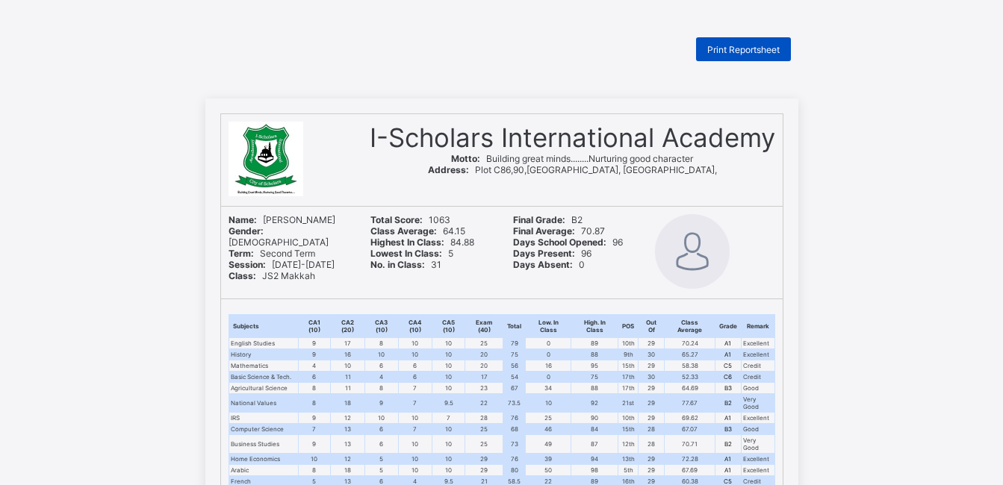
click at [767, 47] on span "Print Reportsheet" at bounding box center [743, 49] width 72 height 11
